Goal: Navigation & Orientation: Go to known website

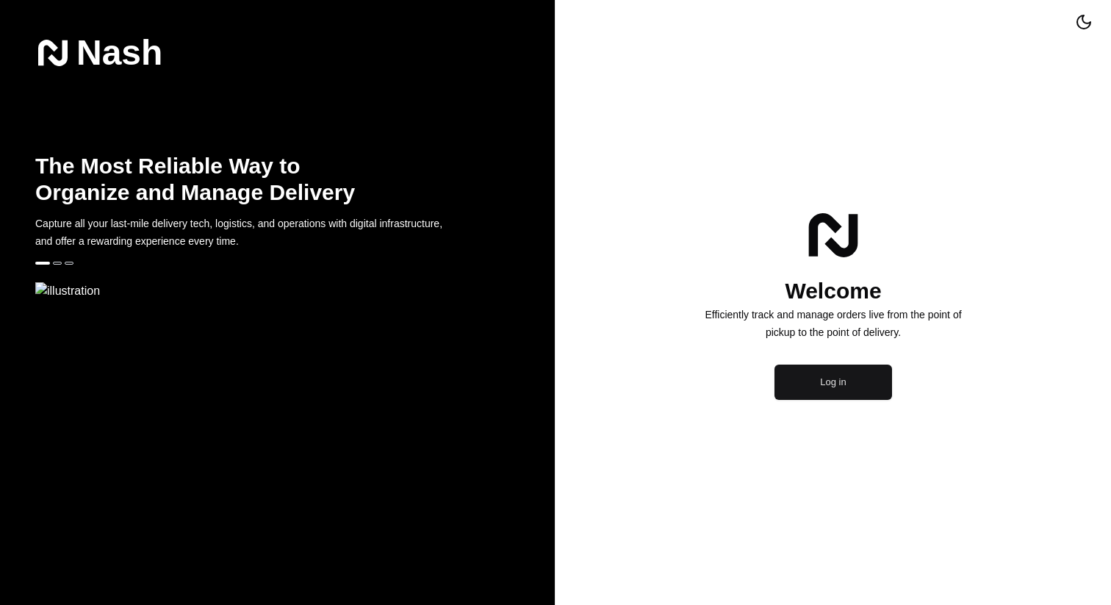
click at [804, 400] on button "Log in" at bounding box center [833, 381] width 118 height 35
